Goal: Use online tool/utility: Use online tool/utility

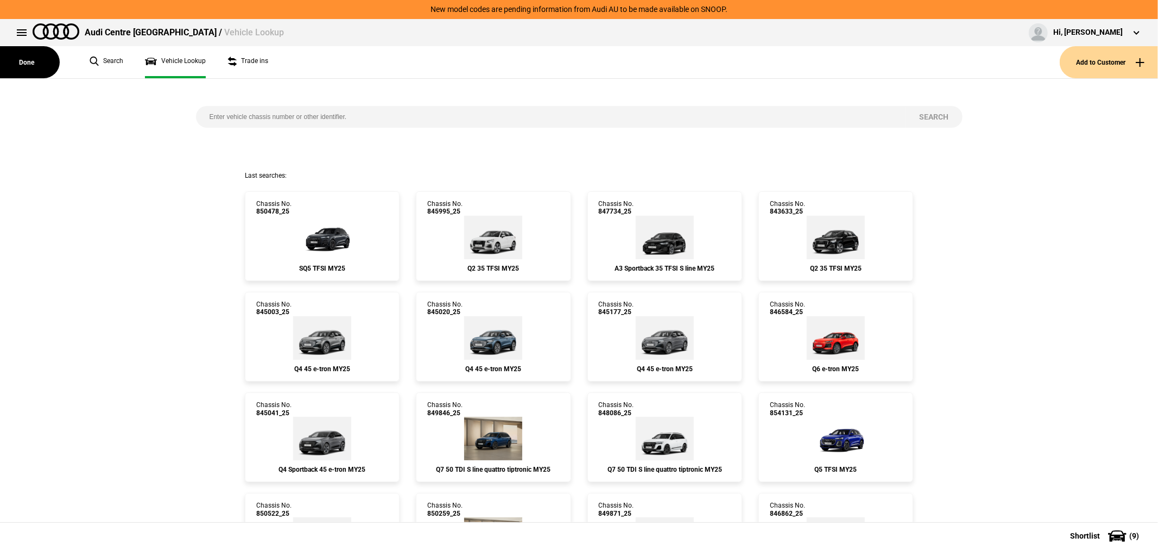
click at [236, 116] on input "search" at bounding box center [551, 117] width 710 height 22
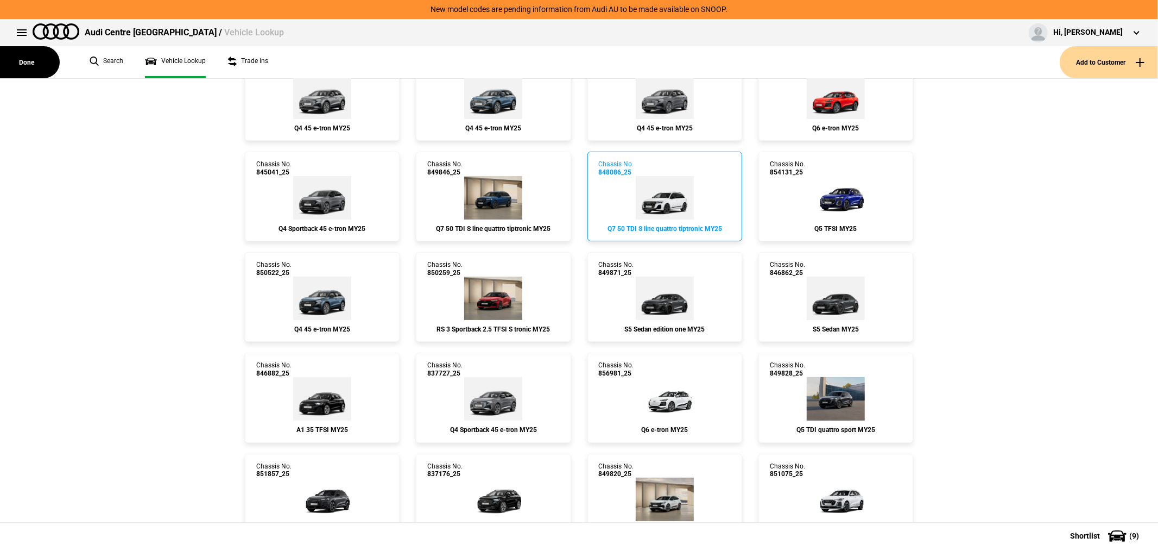
scroll to position [241, 0]
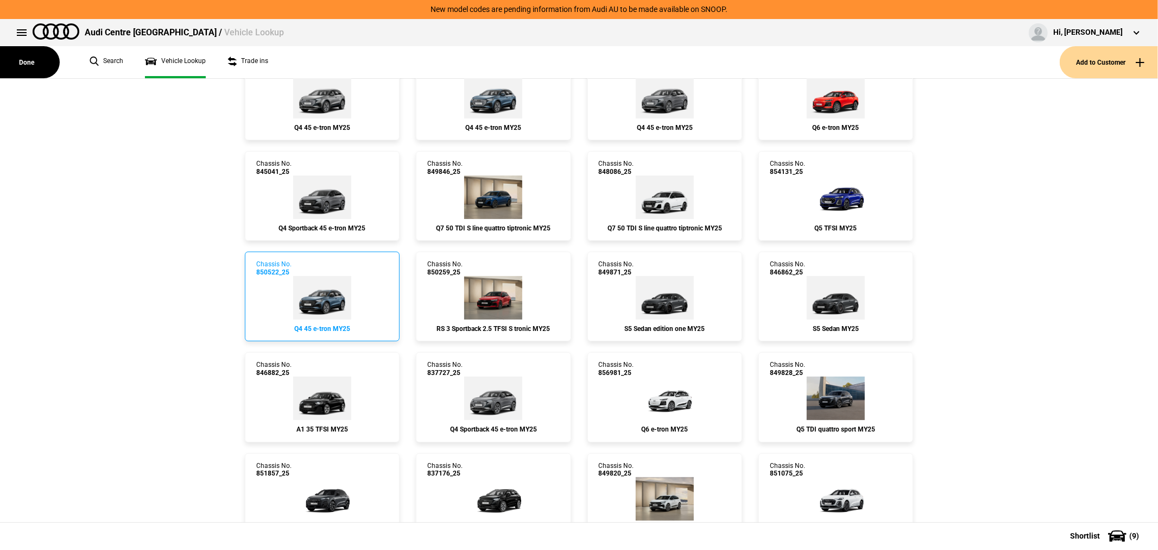
type input "85"
click at [332, 285] on img at bounding box center [322, 297] width 58 height 43
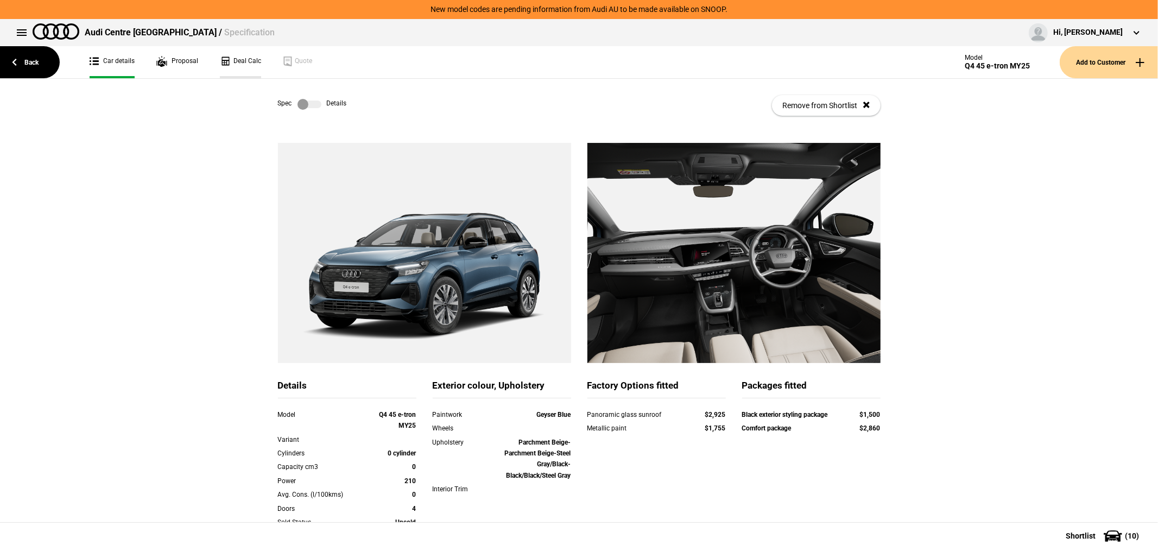
click at [235, 63] on link "Deal Calc" at bounding box center [240, 62] width 41 height 32
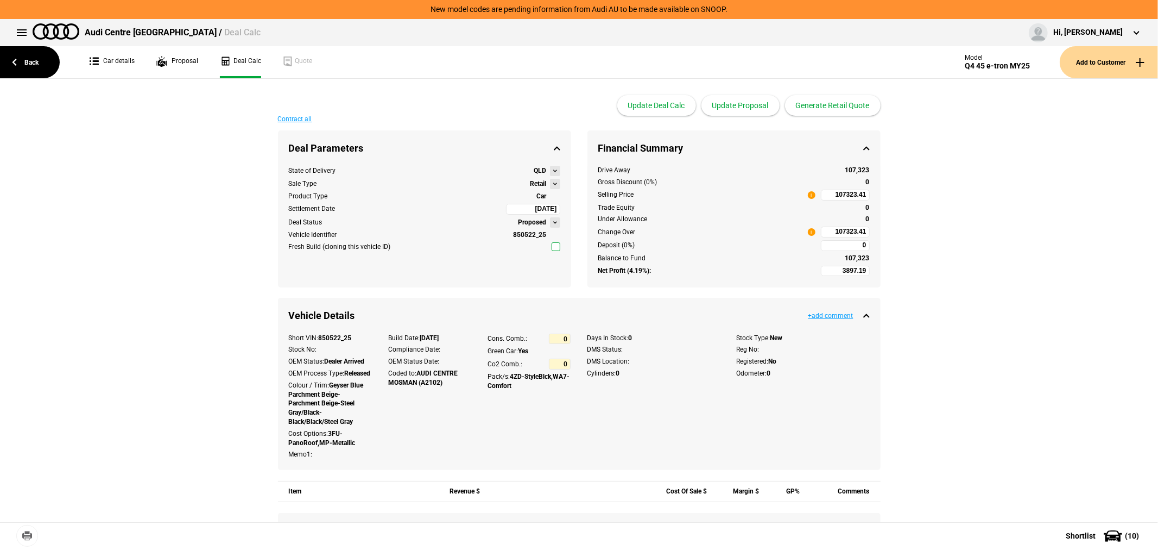
click at [550, 182] on button at bounding box center [555, 184] width 10 height 10
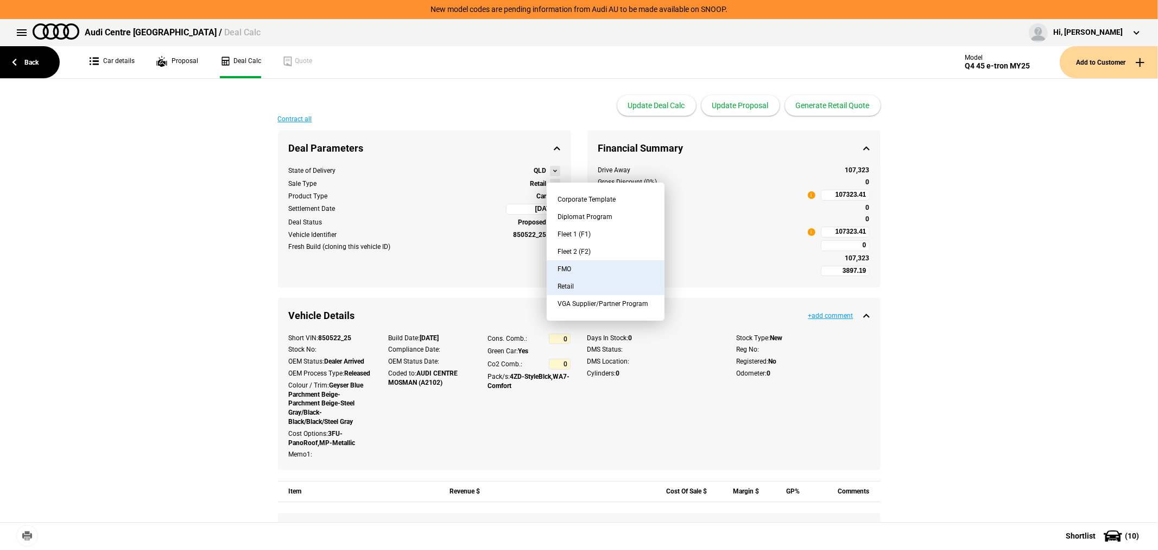
click at [574, 267] on button "FMO" at bounding box center [606, 268] width 118 height 17
type input "-2277.98"
type input "85637.27"
type input "-4777.98"
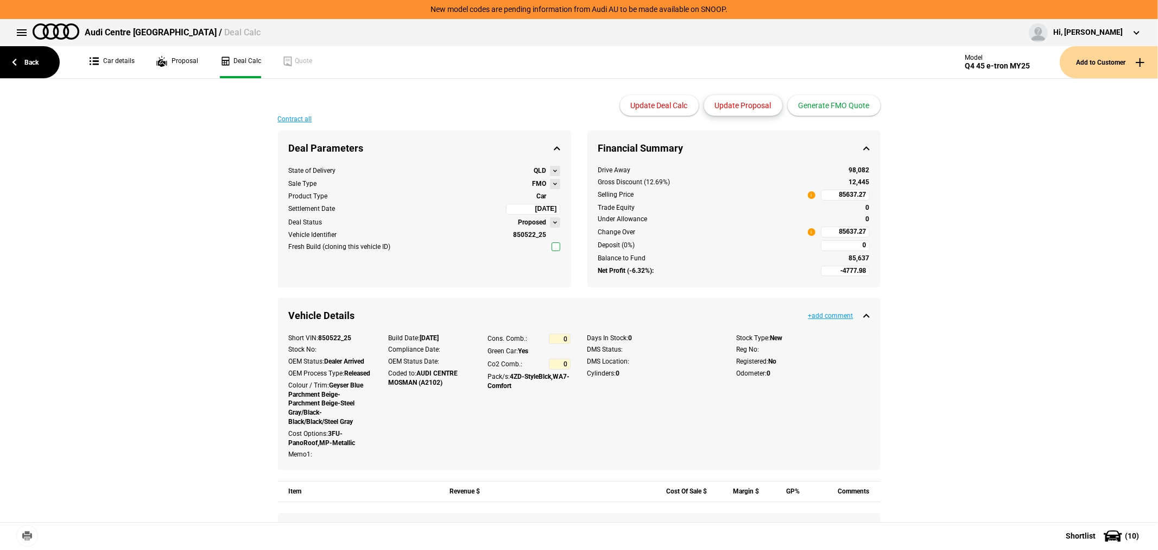
click at [750, 104] on button "Update Proposal" at bounding box center [743, 105] width 78 height 21
